Goal: Transaction & Acquisition: Purchase product/service

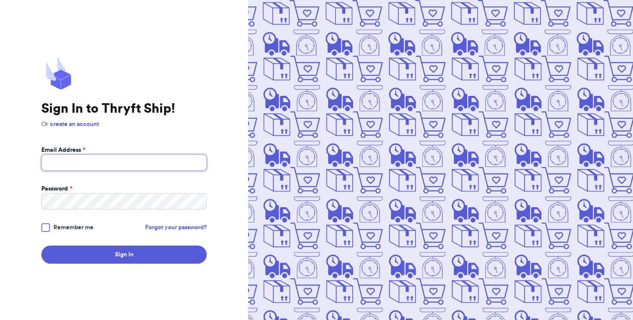
type input "janetlynnbrooks@gmail.com"
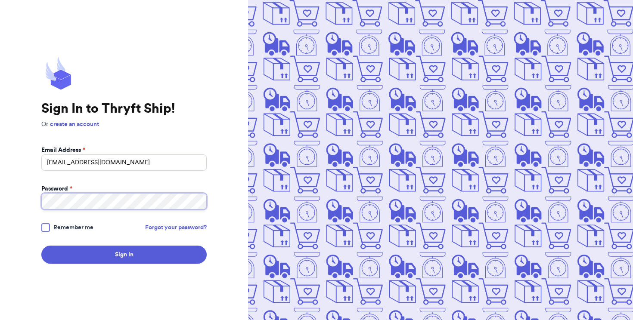
click at [124, 255] on button "Sign In" at bounding box center [123, 255] width 165 height 18
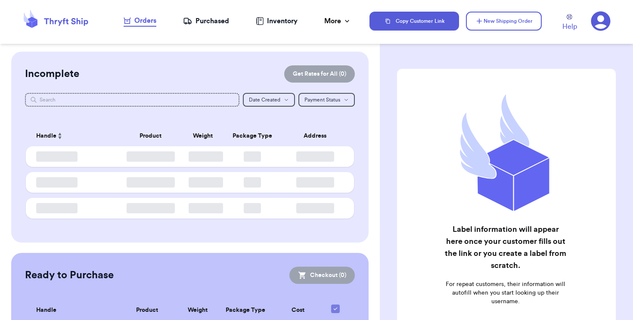
checkbox input "false"
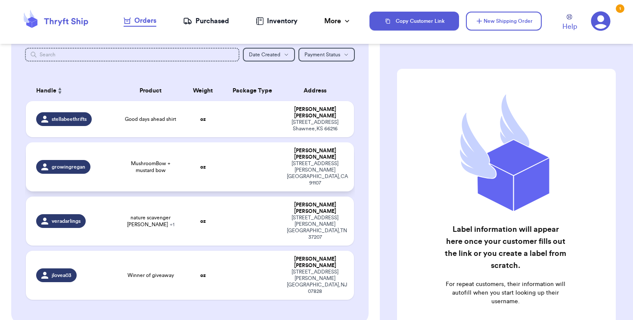
scroll to position [46, 0]
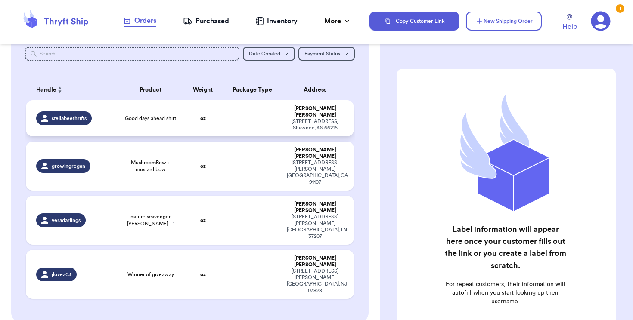
click at [248, 124] on td at bounding box center [252, 118] width 59 height 36
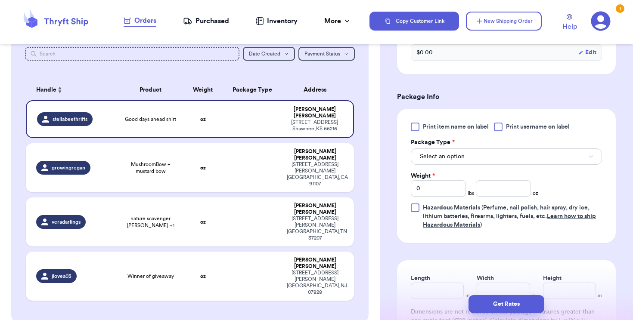
scroll to position [327, 0]
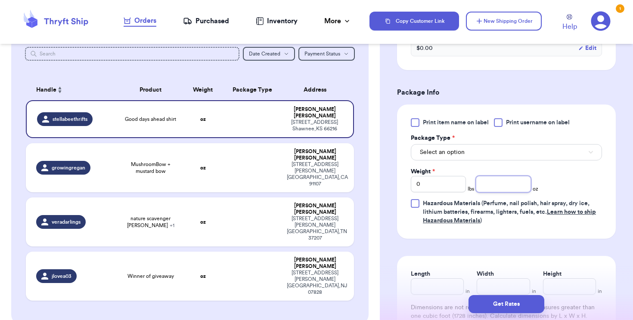
click at [505, 187] on input "number" at bounding box center [503, 184] width 55 height 16
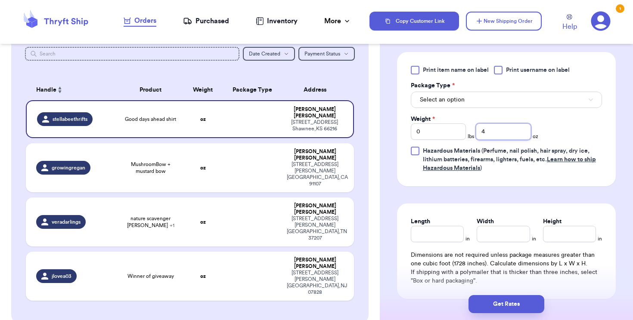
scroll to position [381, 0]
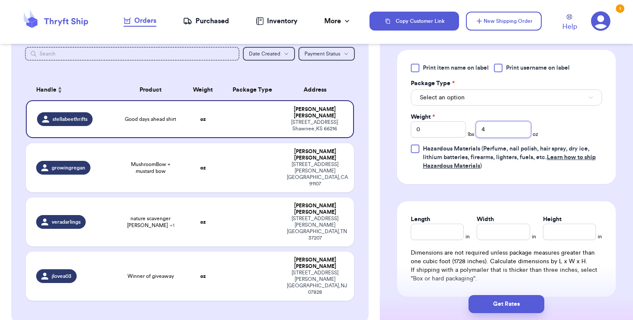
type input "4"
click at [468, 94] on button "Select an option" at bounding box center [506, 98] width 191 height 16
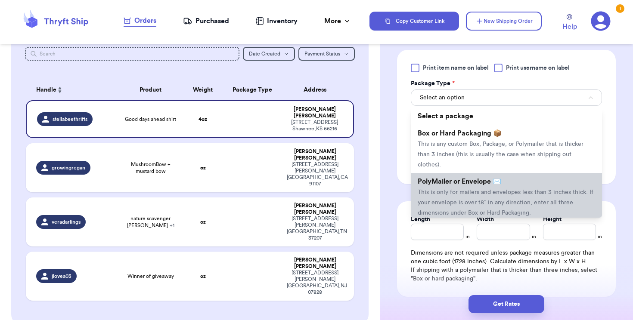
click at [466, 178] on span "PolyMailer or Envelope ✉️" at bounding box center [460, 181] width 84 height 7
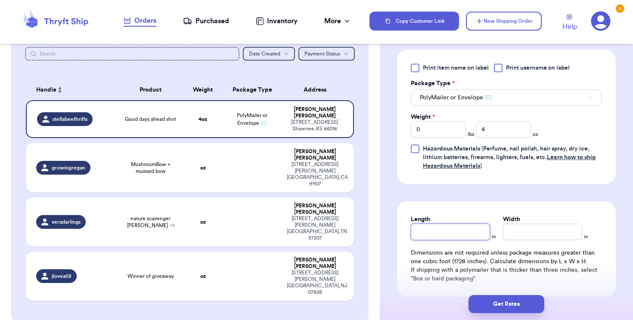
click at [452, 239] on input "Length" at bounding box center [450, 232] width 79 height 16
type input "10"
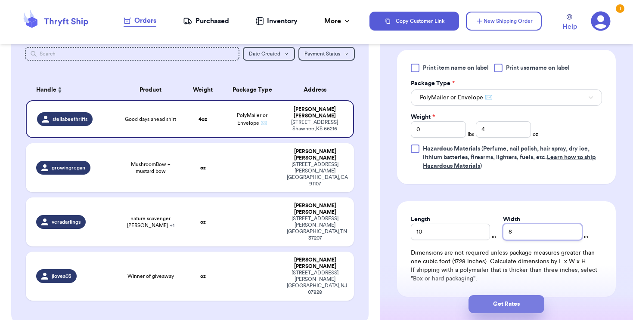
type input "8"
click at [513, 307] on button "Get Rates" at bounding box center [506, 304] width 76 height 18
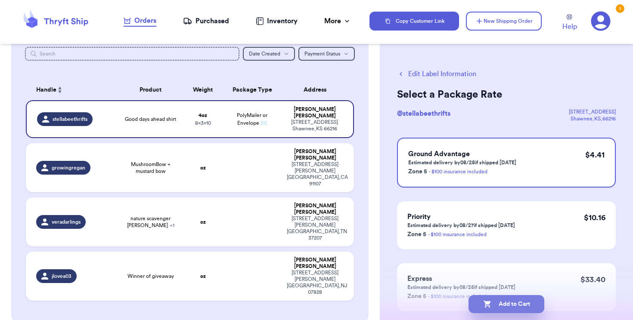
click at [506, 303] on button "Add to Cart" at bounding box center [506, 304] width 76 height 18
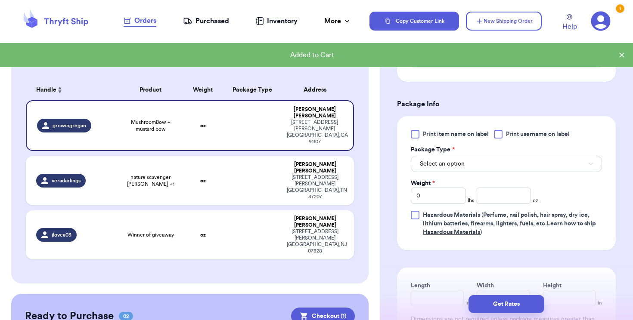
scroll to position [316, 0]
click at [474, 169] on button "Select an option" at bounding box center [506, 163] width 191 height 16
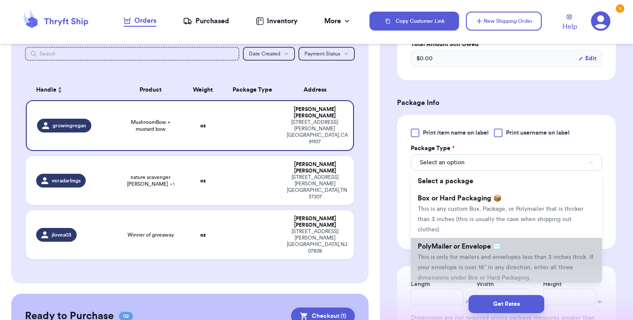
click at [470, 254] on span "This is only for mailers and envelopes less than 3 inches thick. If your envelo…" at bounding box center [506, 267] width 176 height 27
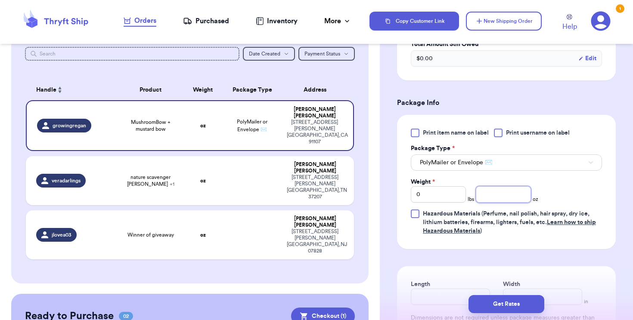
click at [502, 197] on input "number" at bounding box center [503, 194] width 55 height 16
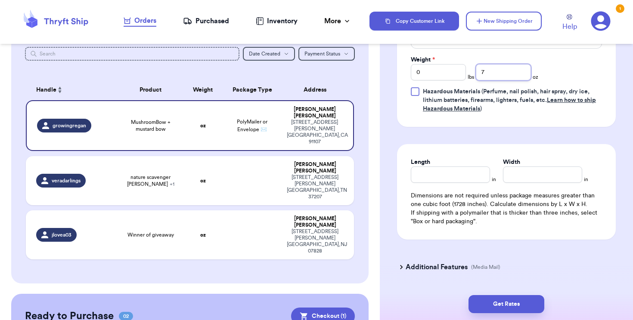
scroll to position [460, 0]
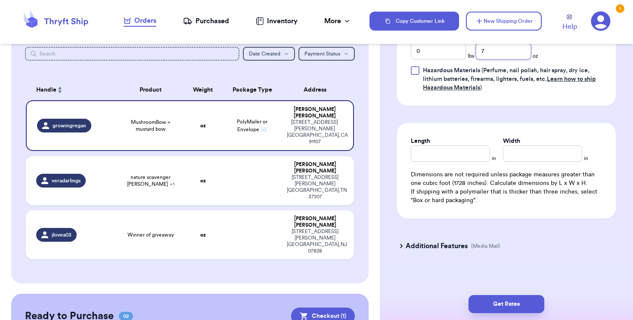
type input "7"
click at [465, 170] on div "Length in Width in Dimensions are not required unless package measures greater …" at bounding box center [506, 171] width 219 height 96
click at [464, 157] on input "Length" at bounding box center [450, 154] width 79 height 16
type input "10"
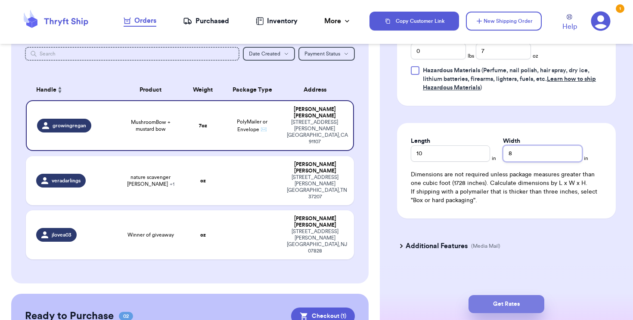
type input "8"
click at [491, 299] on button "Get Rates" at bounding box center [506, 304] width 76 height 18
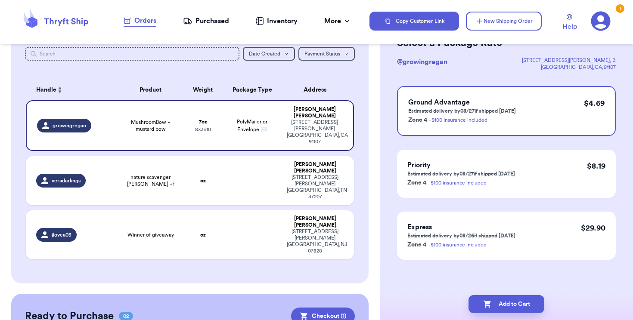
scroll to position [0, 0]
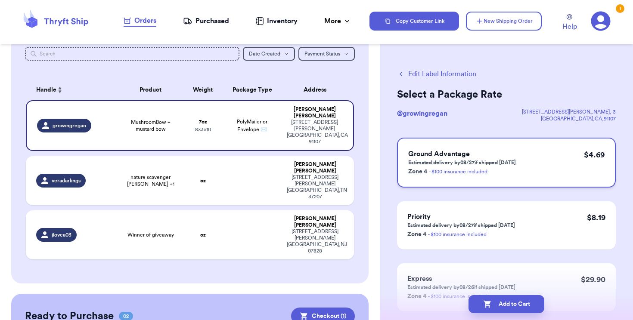
click at [508, 163] on p "Estimated delivery by 08/27 if shipped [DATE]" at bounding box center [462, 162] width 108 height 7
click at [518, 301] on button "Add to Cart" at bounding box center [506, 304] width 76 height 18
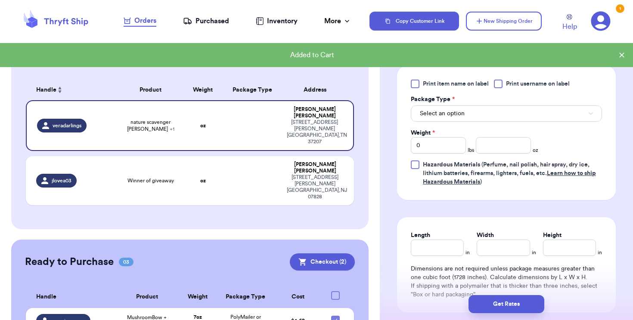
scroll to position [405, 0]
click at [468, 105] on button "Select an option" at bounding box center [506, 113] width 191 height 16
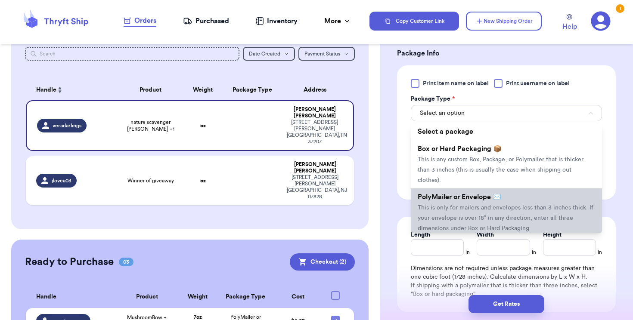
click at [464, 205] on span "This is only for mailers and envelopes less than 3 inches thick. If your envelo…" at bounding box center [506, 218] width 176 height 27
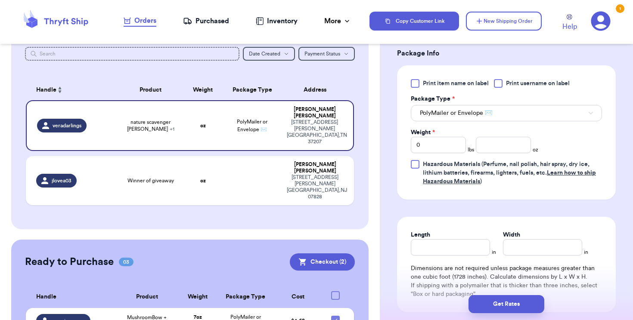
click at [513, 145] on div "Print item name on label Print username on label Package Type * PolyMailer or E…" at bounding box center [506, 132] width 191 height 107
click at [513, 137] on input "number" at bounding box center [503, 145] width 55 height 16
type input "8"
click at [491, 308] on button "Get Rates" at bounding box center [506, 304] width 76 height 18
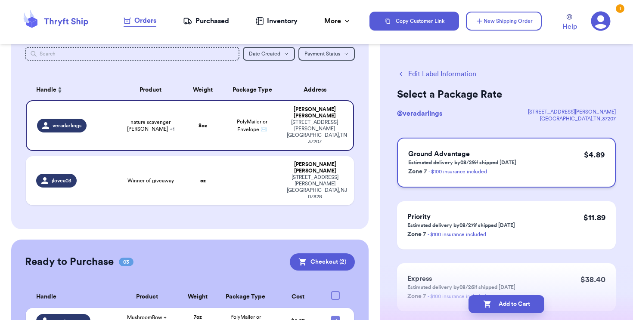
click at [485, 164] on p "Estimated delivery by 08/29 if shipped [DATE]" at bounding box center [462, 162] width 108 height 7
click at [516, 307] on button "Add to Cart" at bounding box center [506, 304] width 76 height 18
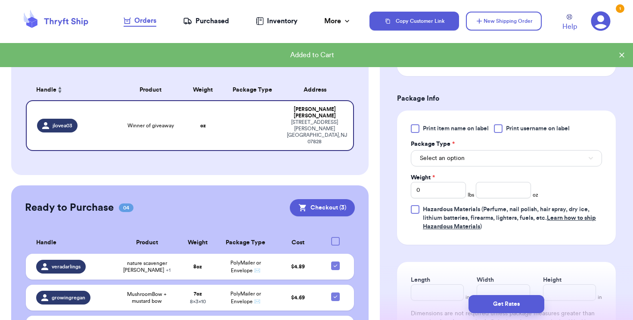
scroll to position [322, 0]
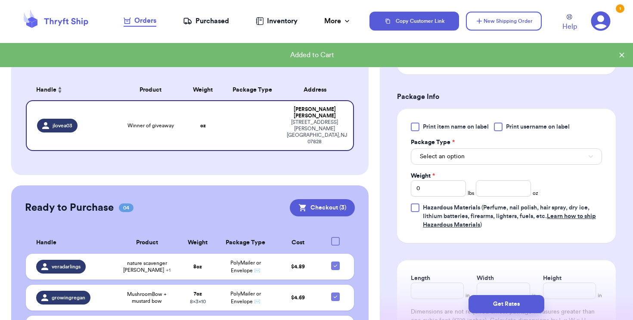
click at [512, 151] on button "Select an option" at bounding box center [506, 157] width 191 height 16
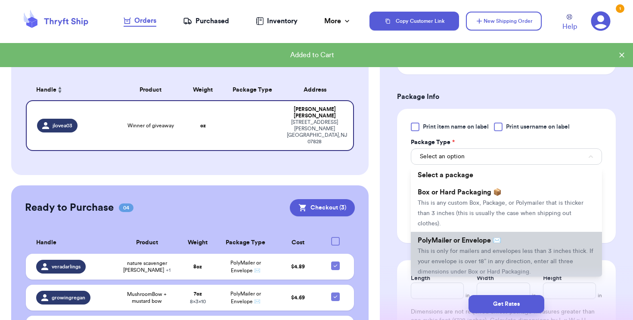
click at [483, 232] on li "PolyMailer or Envelope ✉️ This is only for mailers and envelopes less than 3 in…" at bounding box center [506, 256] width 191 height 48
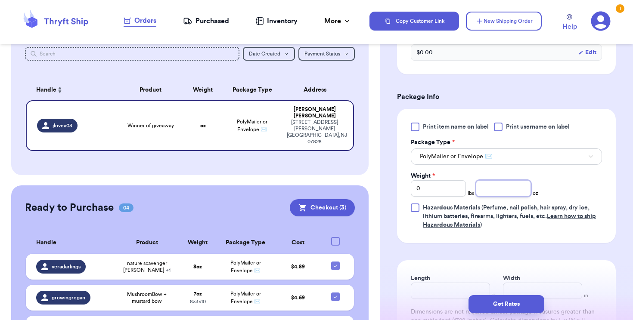
click at [509, 196] on input "number" at bounding box center [503, 188] width 55 height 16
type input "6"
click at [505, 301] on button "Get Rates" at bounding box center [506, 304] width 76 height 18
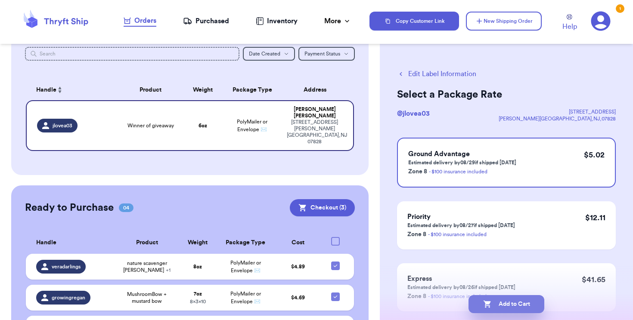
click at [515, 303] on button "Add to Cart" at bounding box center [506, 304] width 76 height 18
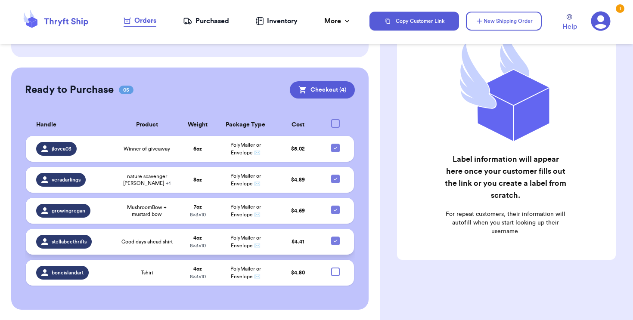
scroll to position [137, 0]
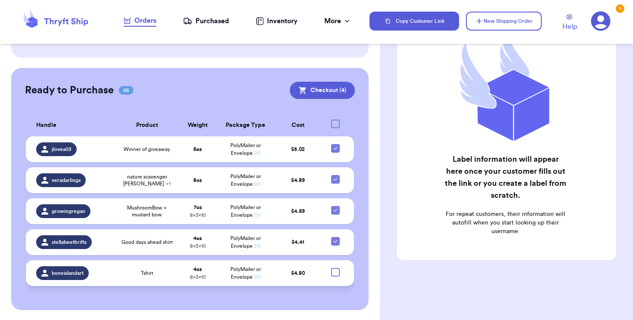
click at [337, 277] on div at bounding box center [335, 272] width 9 height 9
click at [335, 268] on input "checkbox" at bounding box center [335, 268] width 0 height 0
checkbox input "true"
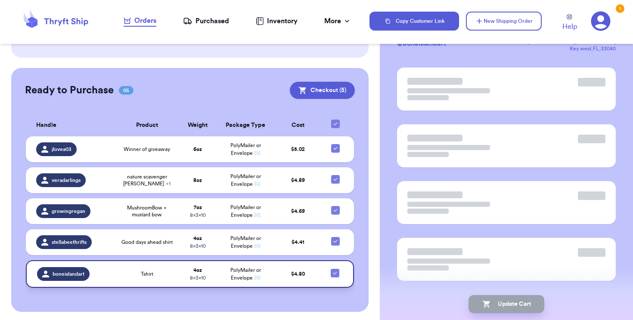
scroll to position [52, 0]
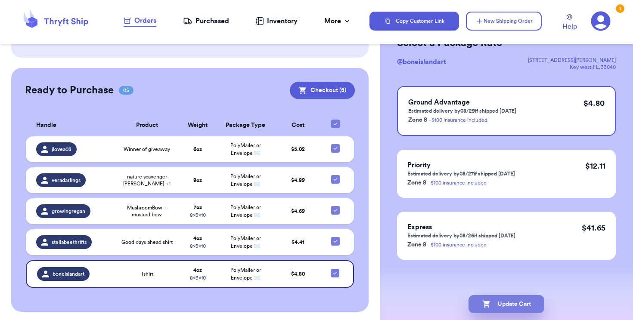
click at [508, 300] on button "Update Cart" at bounding box center [506, 304] width 76 height 18
